Goal: Task Accomplishment & Management: Manage account settings

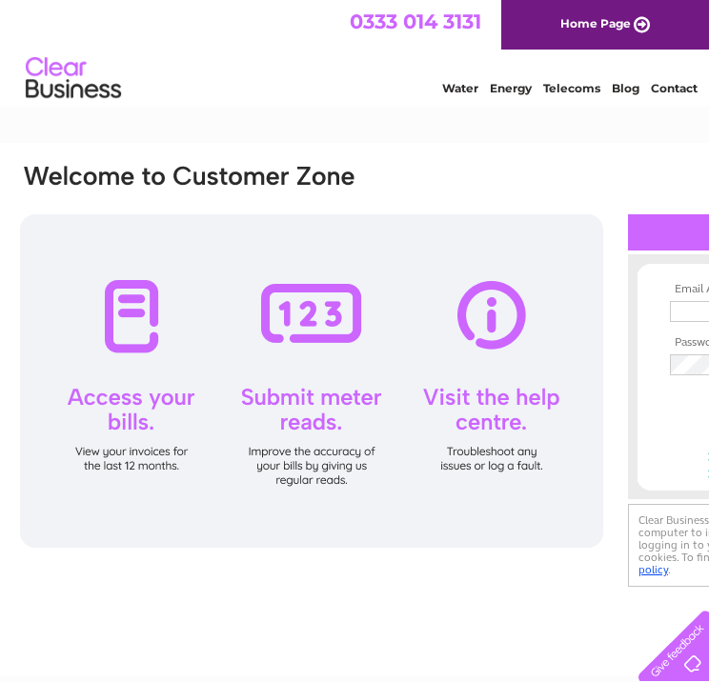
type input "[PERSON_NAME][EMAIL_ADDRESS][DOMAIN_NAME]"
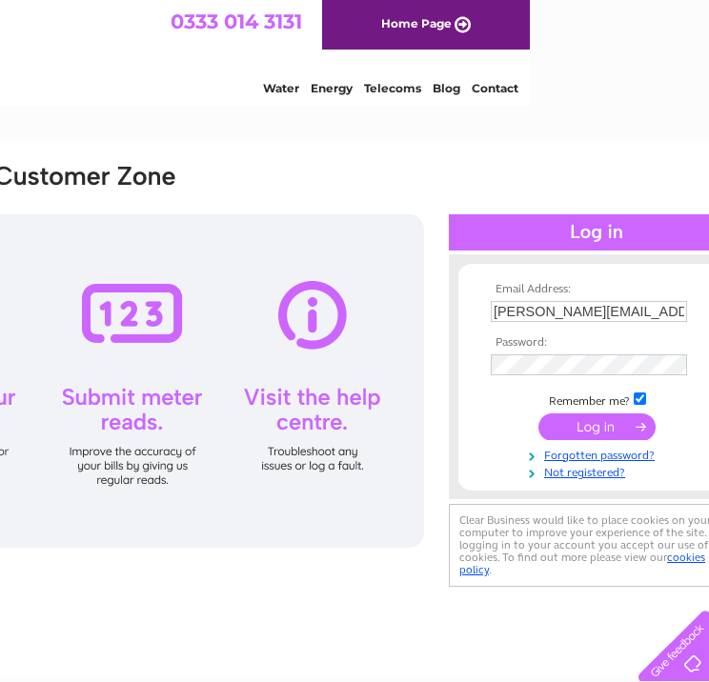
scroll to position [0, 233]
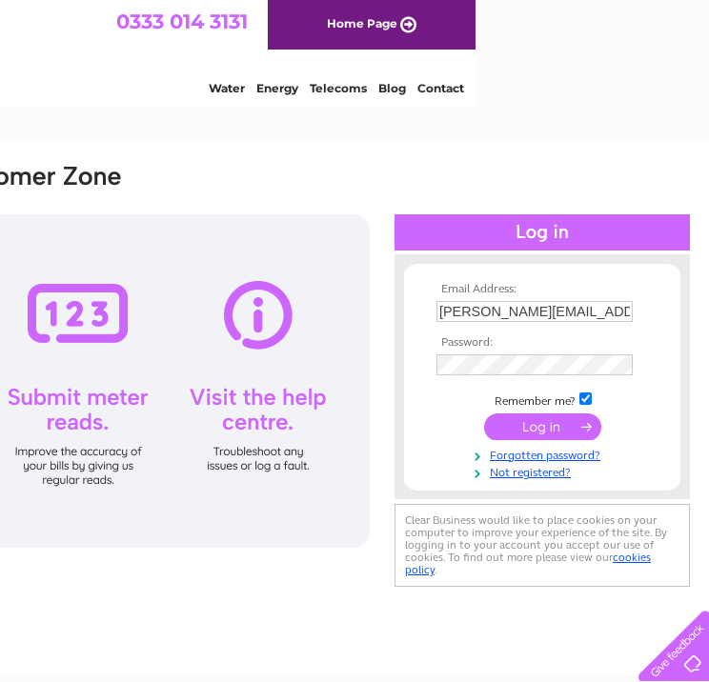
click at [534, 422] on input "submit" at bounding box center [542, 426] width 117 height 27
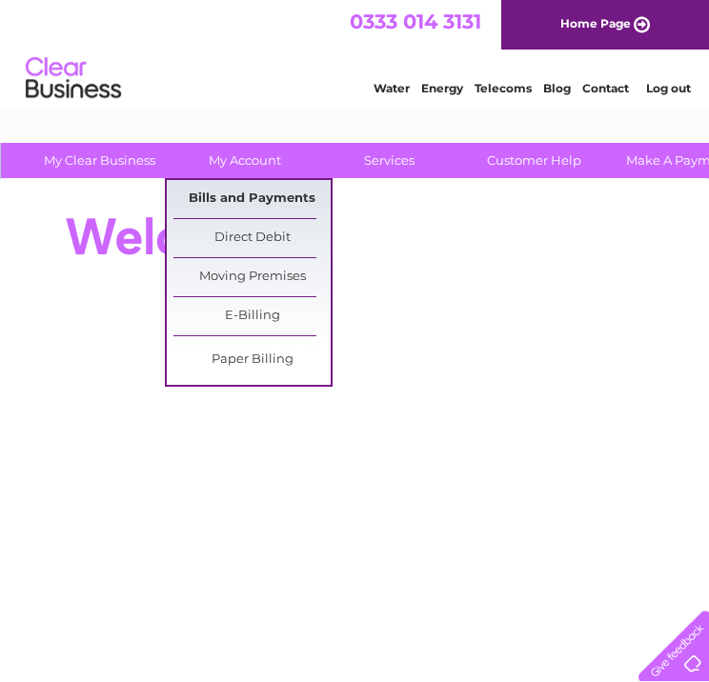
click at [224, 192] on link "Bills and Payments" at bounding box center [251, 199] width 157 height 38
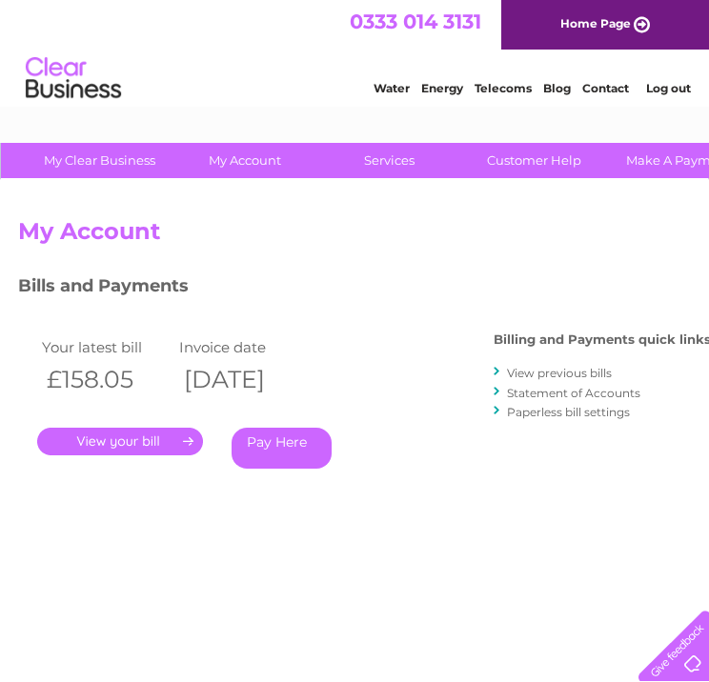
click at [574, 366] on link "View previous bills" at bounding box center [559, 373] width 105 height 14
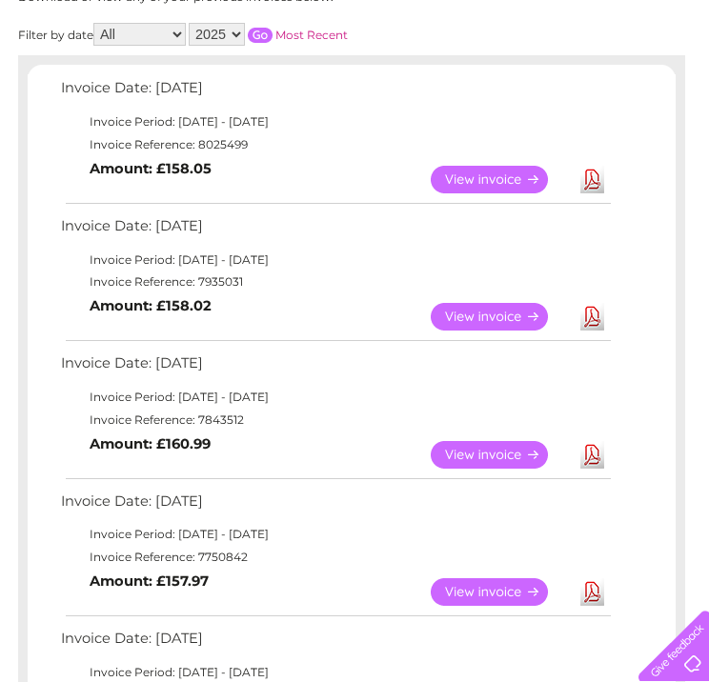
scroll to position [284, 0]
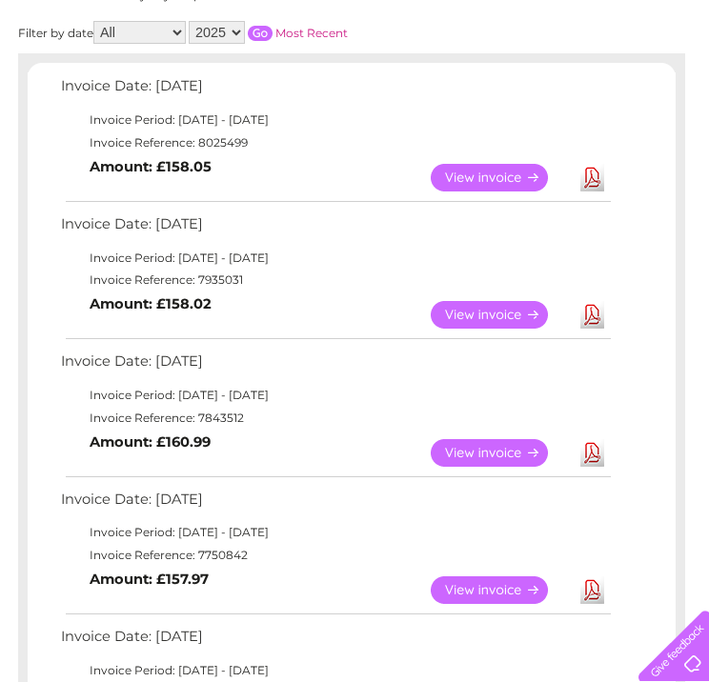
click at [507, 448] on link "View" at bounding box center [501, 453] width 140 height 28
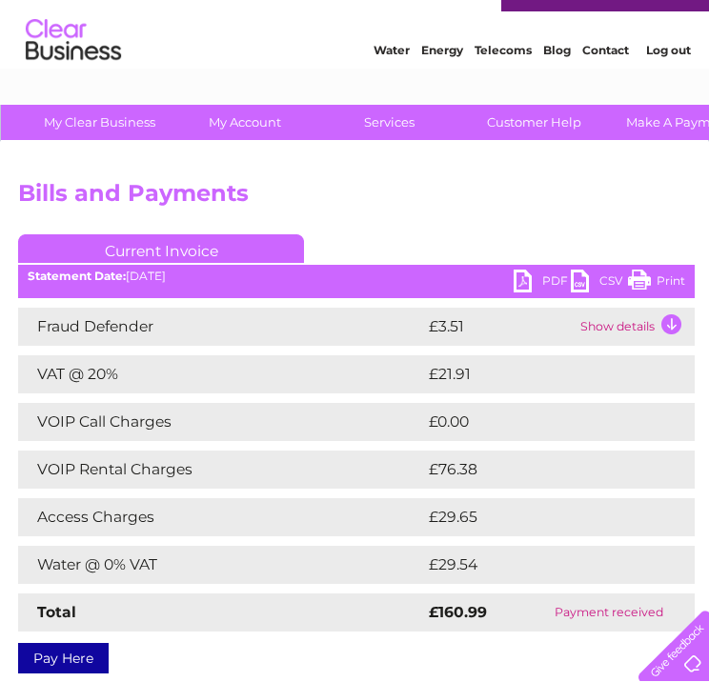
scroll to position [35, 0]
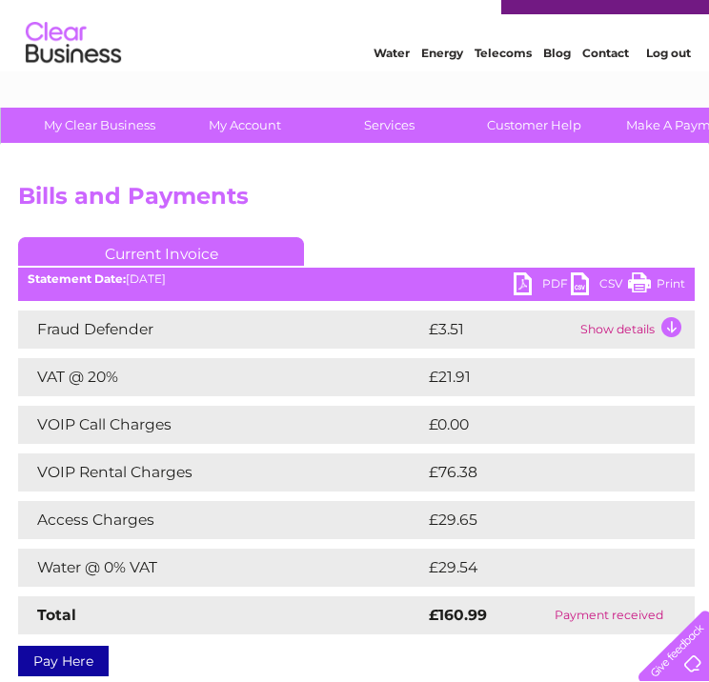
click at [520, 287] on link "PDF" at bounding box center [542, 286] width 57 height 28
